Goal: Transaction & Acquisition: Purchase product/service

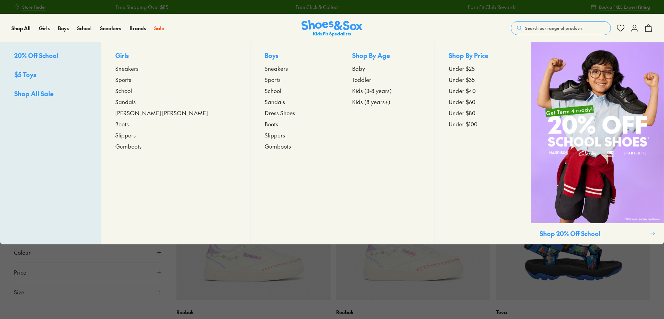
click at [265, 70] on span "Sneakers" at bounding box center [276, 68] width 23 height 8
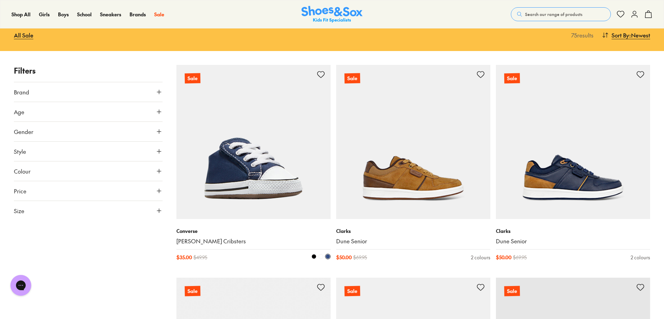
scroll to position [139, 0]
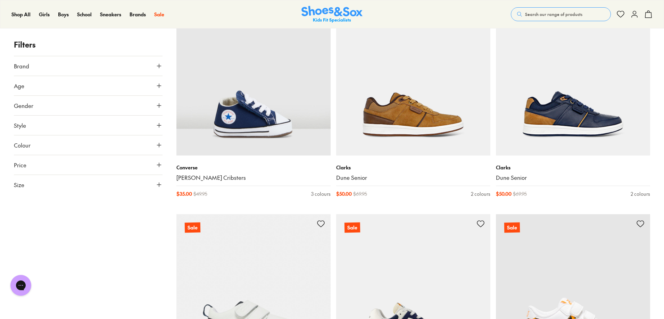
click at [47, 89] on button "Age" at bounding box center [88, 85] width 149 height 19
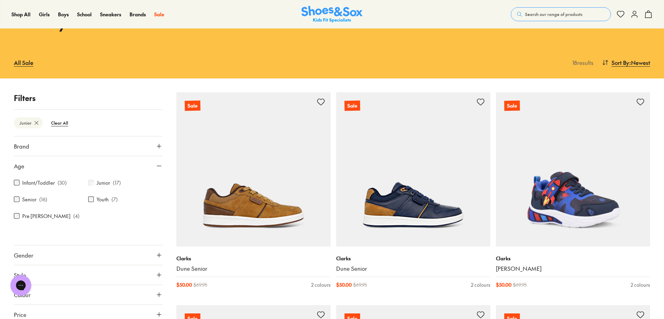
scroll to position [152, 0]
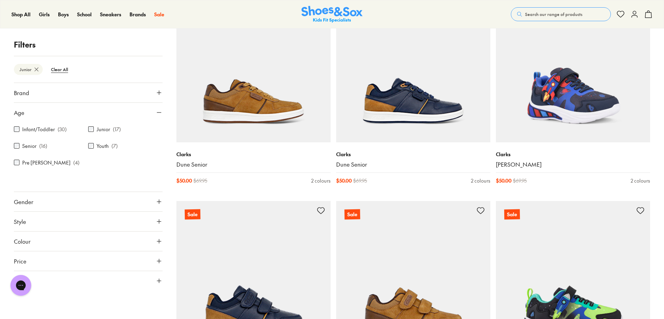
click at [39, 199] on button "Gender" at bounding box center [88, 201] width 149 height 19
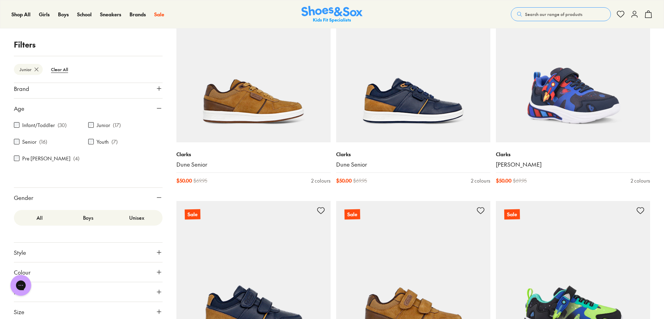
scroll to position [7, 0]
click at [86, 215] on label "Boys" at bounding box center [88, 215] width 49 height 13
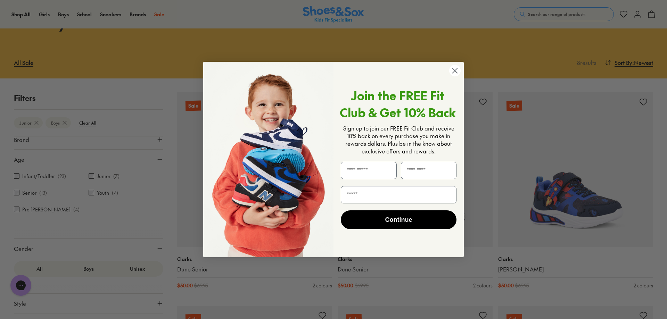
click at [456, 68] on circle "Close dialog" at bounding box center [454, 70] width 11 height 11
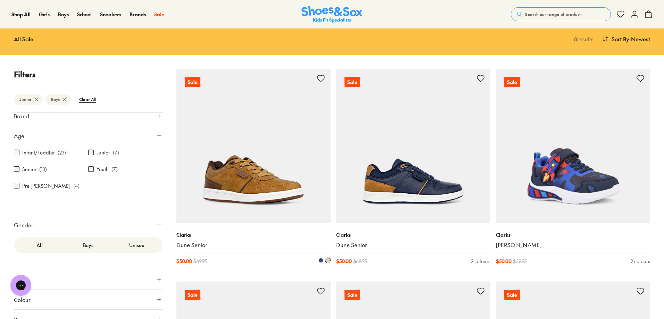
scroll to position [0, 0]
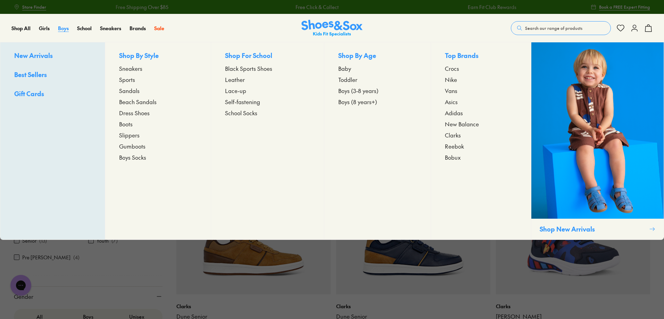
click at [62, 28] on span "Boys" at bounding box center [63, 28] width 11 height 7
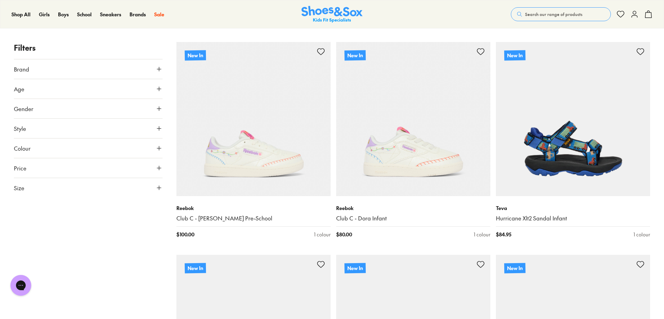
click at [54, 110] on button "Gender" at bounding box center [88, 108] width 149 height 19
click at [88, 128] on label "Boys" at bounding box center [88, 129] width 49 height 13
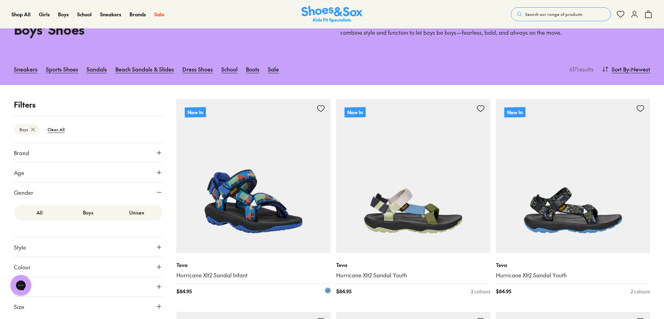
scroll to position [82, 0]
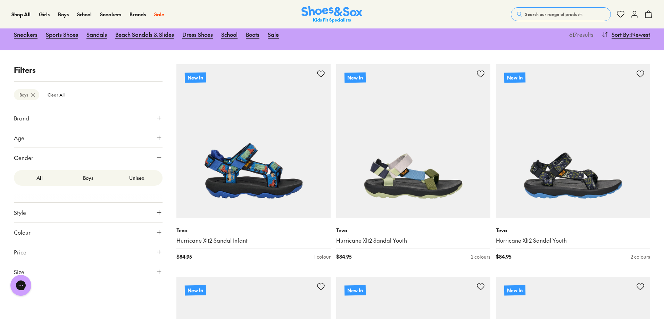
click at [129, 136] on button "Age" at bounding box center [88, 137] width 149 height 19
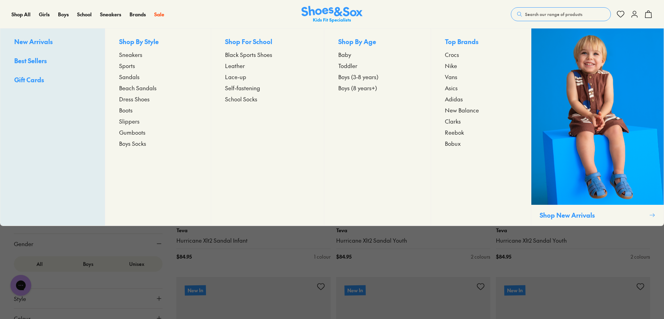
click at [364, 78] on span "Boys (3-8 years)" at bounding box center [358, 77] width 40 height 8
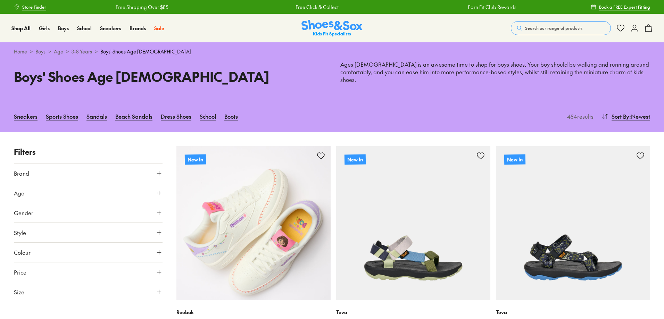
scroll to position [69, 0]
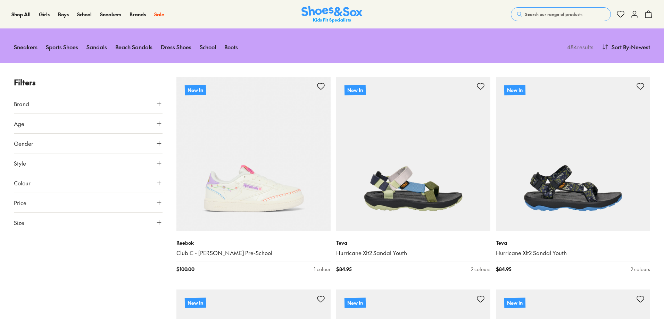
click at [110, 213] on button "Size" at bounding box center [88, 222] width 149 height 19
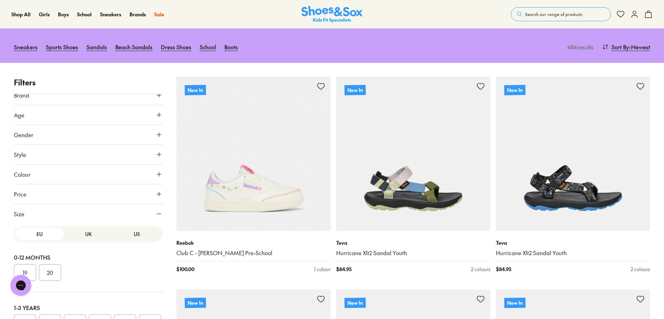
click at [88, 232] on button "UK" at bounding box center [88, 234] width 49 height 13
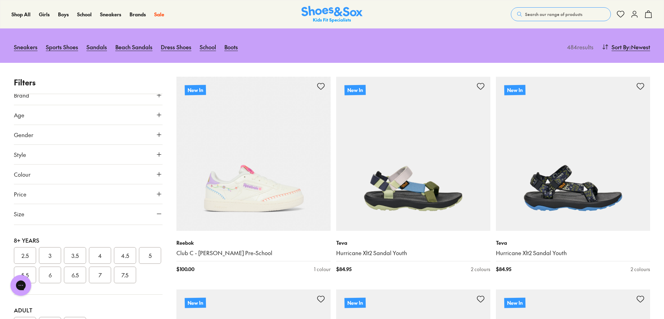
scroll to position [208, 0]
click at [114, 212] on button "2" at bounding box center [125, 204] width 22 height 17
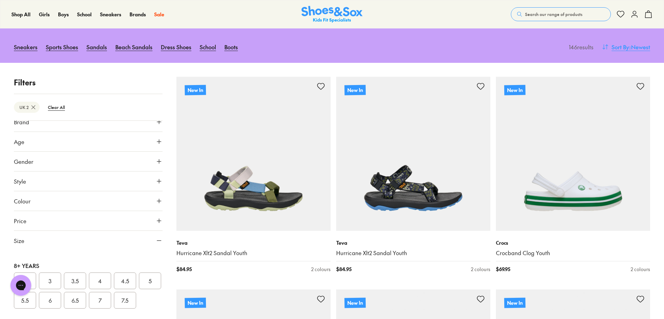
click at [643, 43] on span ": Newest" at bounding box center [640, 47] width 21 height 8
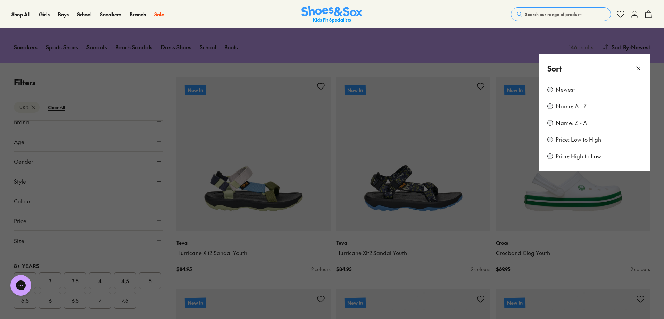
click at [558, 136] on label "Price: Low to High" at bounding box center [579, 140] width 46 height 8
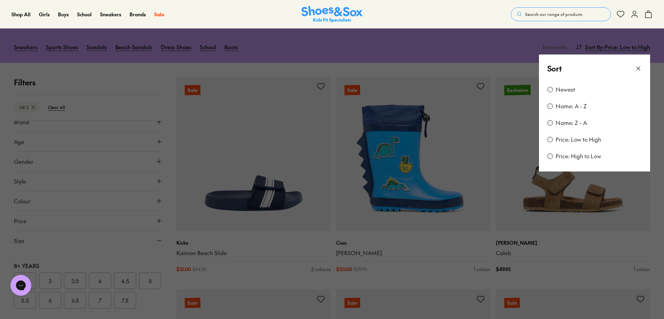
click at [429, 53] on button at bounding box center [332, 159] width 664 height 319
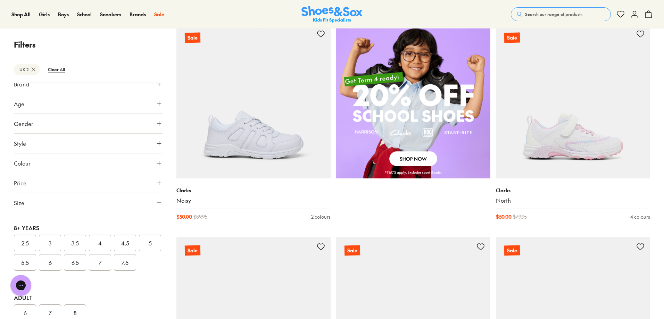
scroll to position [556, 0]
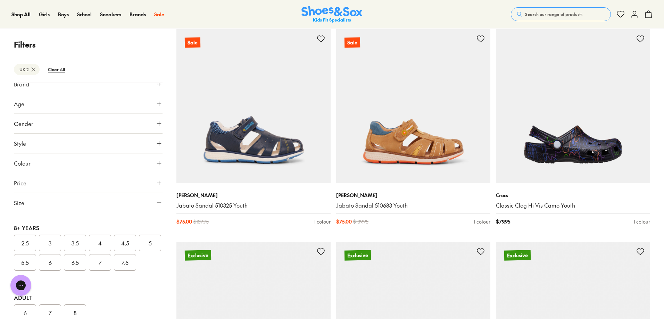
scroll to position [3405, 0]
